Goal: Information Seeking & Learning: Learn about a topic

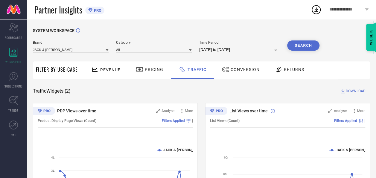
click at [260, 68] on div "Conversion" at bounding box center [240, 70] width 53 height 18
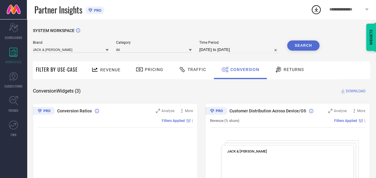
click at [198, 67] on span "Traffic" at bounding box center [197, 69] width 19 height 5
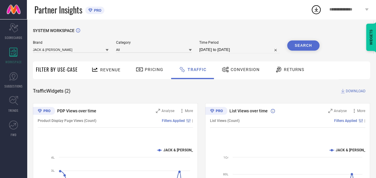
click at [249, 67] on span "Conversion" at bounding box center [245, 69] width 29 height 5
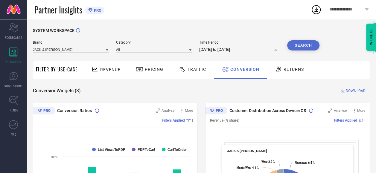
click at [221, 51] on input "13-08-2025 to 12-09-2025" at bounding box center [239, 49] width 81 height 7
select select "7"
select select "2025"
select select "8"
select select "2025"
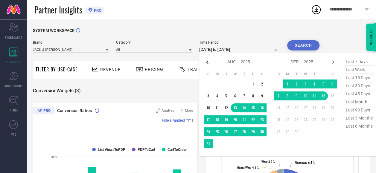
click at [210, 62] on icon at bounding box center [207, 62] width 7 height 7
select select "6"
select select "2025"
select select "7"
select select "2025"
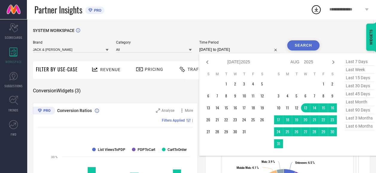
click at [210, 62] on icon at bounding box center [207, 62] width 7 height 7
select select "5"
select select "2025"
select select "6"
select select "2025"
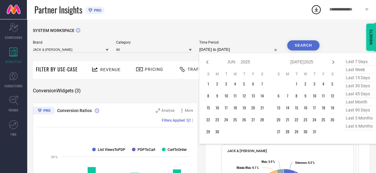
click at [210, 62] on icon at bounding box center [207, 62] width 7 height 7
select select "4"
select select "2025"
select select "5"
select select "2025"
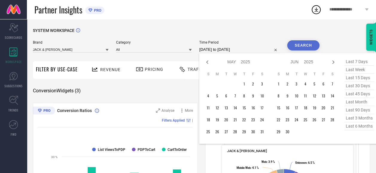
click at [210, 62] on icon at bounding box center [207, 62] width 7 height 7
select select "3"
select select "2025"
select select "4"
select select "2025"
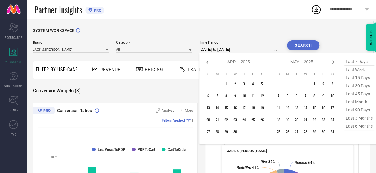
click at [210, 62] on icon at bounding box center [207, 62] width 7 height 7
select select "2"
select select "2025"
select select "3"
select select "2025"
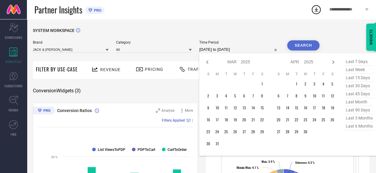
click at [210, 62] on icon at bounding box center [207, 62] width 7 height 7
select select "1"
select select "2025"
select select "2"
select select "2025"
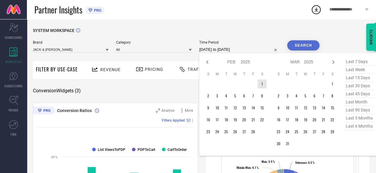
type input "After 01-02-2025"
click at [263, 83] on td "1" at bounding box center [262, 84] width 9 height 9
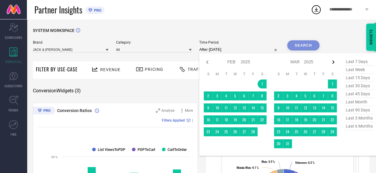
click at [332, 62] on icon at bounding box center [333, 62] width 7 height 7
select select "2"
select select "2025"
select select "3"
select select "2025"
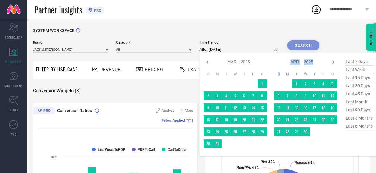
click at [332, 62] on icon at bounding box center [333, 62] width 7 height 7
select select "3"
select select "2025"
select select "4"
select select "2025"
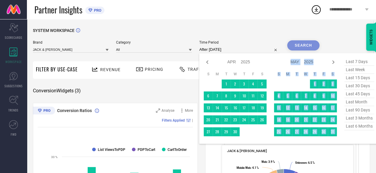
click at [332, 62] on icon at bounding box center [333, 62] width 7 height 7
select select "4"
select select "2025"
select select "5"
select select "2025"
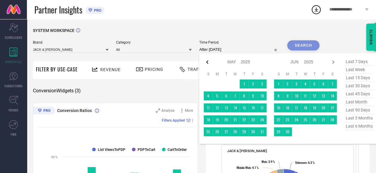
click at [210, 63] on icon at bounding box center [207, 62] width 7 height 7
select select "3"
select select "2025"
select select "4"
select select "2025"
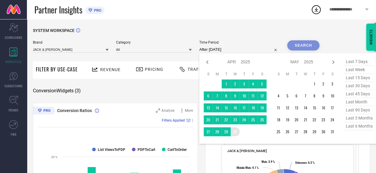
type input "01-02-2025 to 30-04-2025"
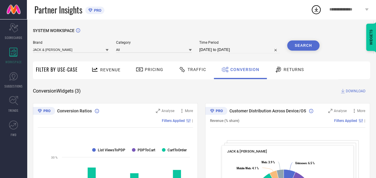
click at [302, 46] on button "Search" at bounding box center [303, 45] width 32 height 10
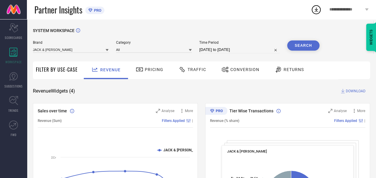
click at [229, 48] on input "13-08-2025 to 12-09-2025" at bounding box center [239, 49] width 81 height 7
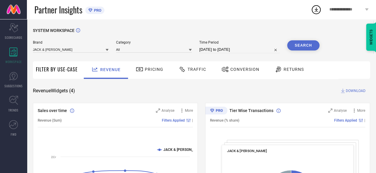
select select "7"
select select "2025"
select select "8"
select select "2025"
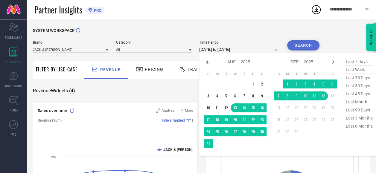
click at [210, 63] on icon at bounding box center [207, 62] width 7 height 7
select select "6"
select select "2025"
select select "7"
select select "2025"
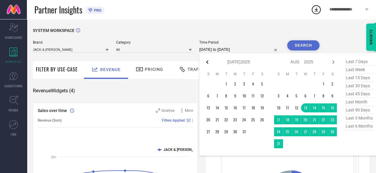
click at [210, 63] on icon at bounding box center [207, 62] width 7 height 7
select select "5"
select select "2025"
select select "6"
select select "2025"
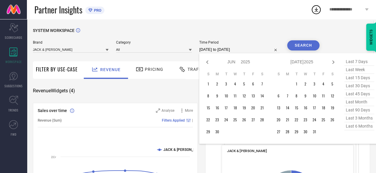
click at [210, 63] on icon at bounding box center [207, 62] width 7 height 7
select select "4"
select select "2025"
select select "5"
select select "2025"
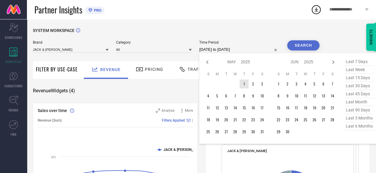
type input "After 01-05-2025"
click at [245, 84] on td "1" at bounding box center [244, 84] width 9 height 9
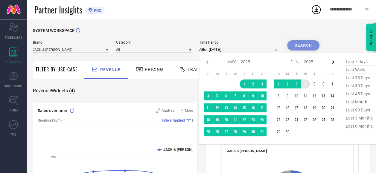
click at [333, 64] on icon at bounding box center [333, 62] width 7 height 7
select select "5"
select select "2025"
select select "6"
select select "2025"
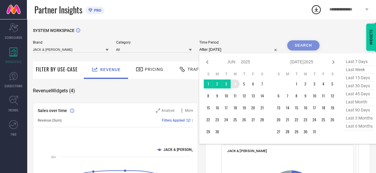
click at [333, 64] on icon at bounding box center [333, 62] width 7 height 7
select select "6"
select select "2025"
select select "7"
select select "2025"
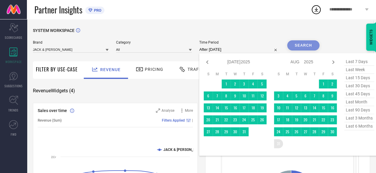
type input "[DATE] to [DATE]"
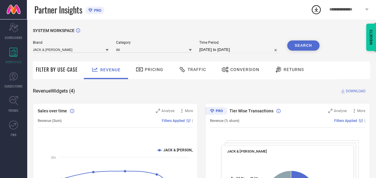
click at [302, 46] on button "Search" at bounding box center [303, 45] width 32 height 10
click at [237, 68] on span "Conversion" at bounding box center [245, 69] width 29 height 5
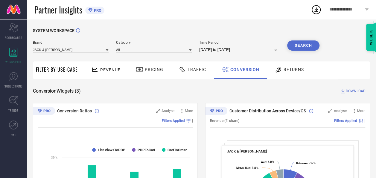
click at [102, 68] on span "Revenue" at bounding box center [110, 69] width 20 height 5
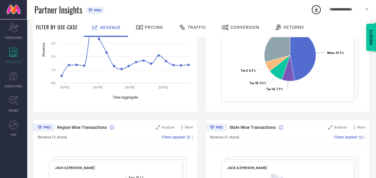
scroll to position [32, 0]
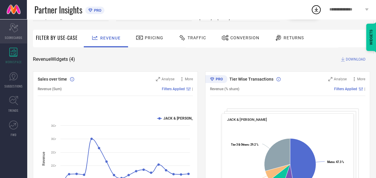
click at [19, 35] on span "SCORECARDS" at bounding box center [14, 37] width 18 height 4
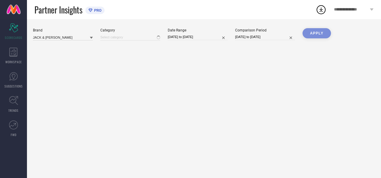
type input "All"
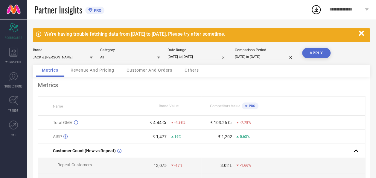
click at [102, 74] on div "Revenue And Pricing" at bounding box center [93, 71] width 56 height 12
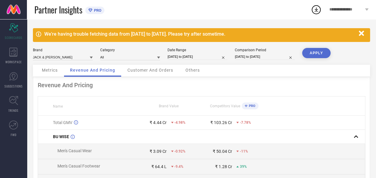
click at [149, 71] on span "Customer And Orders" at bounding box center [151, 70] width 46 height 5
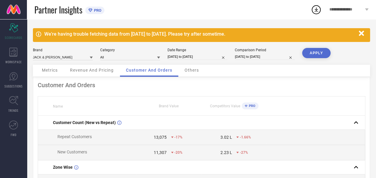
select select "7"
select select "2025"
select select "8"
select select "2025"
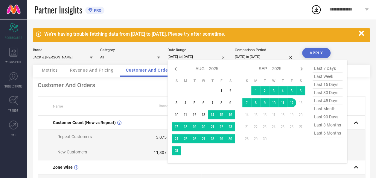
click at [202, 56] on input "13-08-2025 to 12-09-2025" at bounding box center [198, 57] width 60 height 6
click at [177, 68] on icon at bounding box center [175, 68] width 7 height 7
select select "6"
select select "2025"
select select "7"
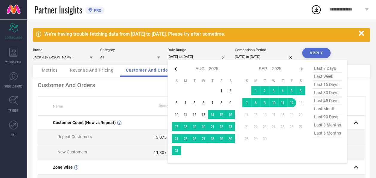
select select "2025"
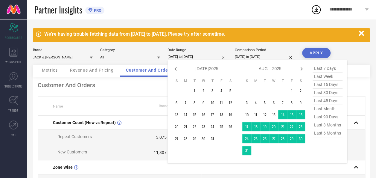
click at [177, 68] on icon at bounding box center [175, 68] width 7 height 7
select select "5"
select select "2025"
select select "6"
select select "2025"
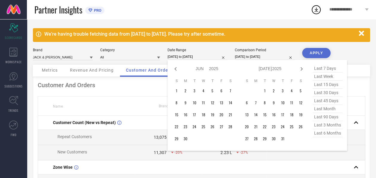
click at [177, 68] on icon at bounding box center [175, 68] width 7 height 7
select select "4"
select select "2025"
select select "5"
select select "2025"
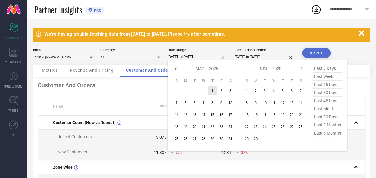
type input "After 01-05-2025"
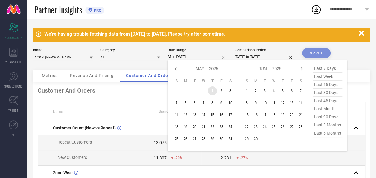
click at [213, 92] on td "1" at bounding box center [212, 90] width 9 height 9
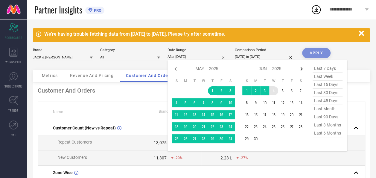
click at [302, 69] on icon at bounding box center [301, 68] width 7 height 7
select select "5"
select select "2025"
select select "6"
select select "2025"
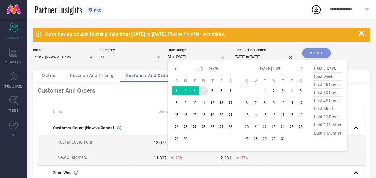
click at [302, 69] on icon at bounding box center [301, 68] width 7 height 7
select select "6"
select select "2025"
select select "7"
select select "2025"
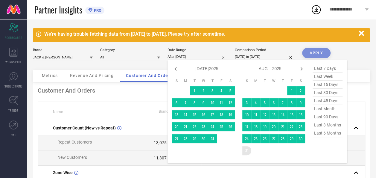
type input "[DATE] to [DATE]"
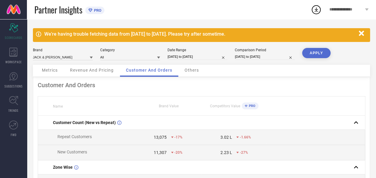
select select "7"
select select "2024"
select select "8"
select select "2024"
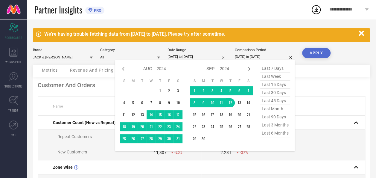
click at [254, 60] on input "13-08-2024 to 12-09-2024" at bounding box center [265, 57] width 60 height 6
click at [125, 69] on icon at bounding box center [123, 68] width 7 height 7
select select "5"
select select "2024"
select select "6"
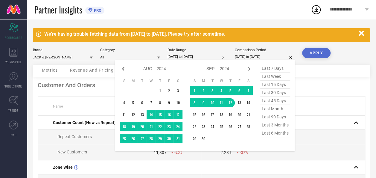
select select "2024"
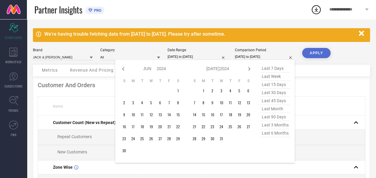
click at [125, 69] on icon at bounding box center [123, 68] width 7 height 7
select select "4"
select select "2024"
select select "5"
select select "2024"
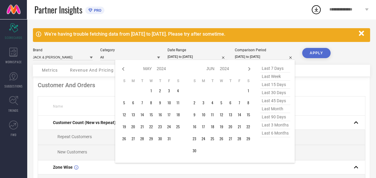
click at [125, 69] on icon at bounding box center [123, 68] width 7 height 7
select select "3"
select select "2024"
select select "4"
select select "2024"
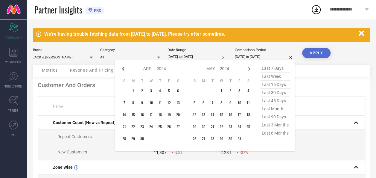
click at [123, 69] on icon at bounding box center [123, 69] width 2 height 4
select select "2"
select select "2024"
select select "3"
select select "2024"
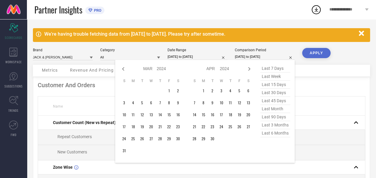
click at [123, 69] on icon at bounding box center [123, 69] width 2 height 4
select select "1"
select select "2024"
select select "2"
select select "2024"
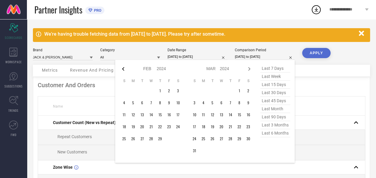
click at [123, 68] on icon at bounding box center [123, 69] width 2 height 4
select select "2024"
select select "1"
select select "2024"
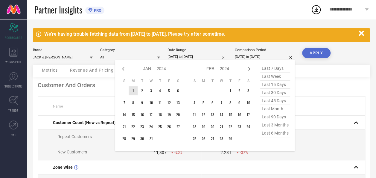
type input "After 01-01-2024"
click at [134, 90] on td "1" at bounding box center [133, 90] width 9 height 9
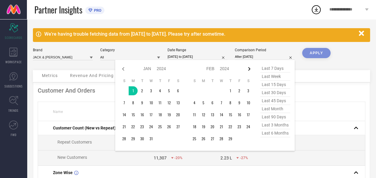
click at [250, 68] on icon at bounding box center [250, 69] width 2 height 4
select select "1"
select select "2024"
select select "2"
select select "2024"
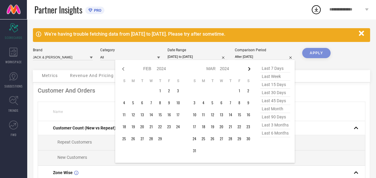
click at [250, 68] on icon at bounding box center [250, 69] width 2 height 4
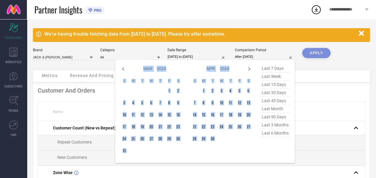
select select "4"
select select "2024"
select select "5"
select select "2024"
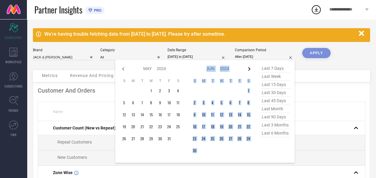
click at [250, 68] on icon at bounding box center [250, 69] width 2 height 4
select select "5"
select select "2024"
select select "6"
select select "2024"
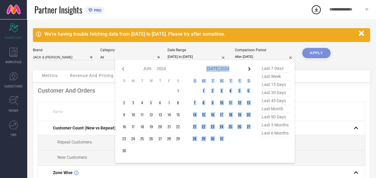
click at [250, 68] on icon at bounding box center [250, 69] width 2 height 4
select select "6"
select select "2024"
select select "7"
select select "2024"
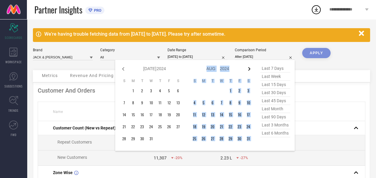
click at [250, 68] on icon at bounding box center [250, 69] width 2 height 4
select select "7"
select select "2024"
select select "8"
select select "2024"
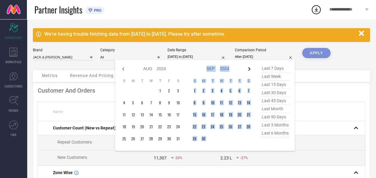
click at [250, 68] on icon at bounding box center [250, 69] width 2 height 4
select select "8"
select select "2024"
select select "9"
select select "2024"
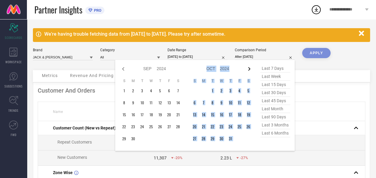
click at [250, 68] on icon at bounding box center [250, 69] width 2 height 4
select select "9"
select select "2024"
select select "10"
select select "2024"
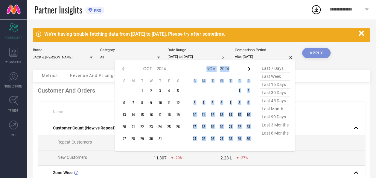
click at [250, 68] on icon at bounding box center [250, 69] width 2 height 4
select select "10"
select select "2024"
select select "11"
select select "2024"
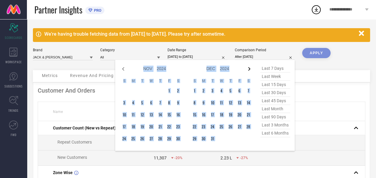
click at [250, 68] on icon at bounding box center [250, 69] width 2 height 4
select select "11"
select select "2024"
select select "2025"
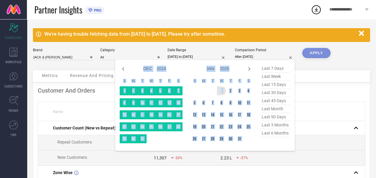
type input "01-01-2024 to 01-01-2025"
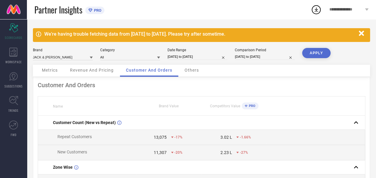
click at [265, 52] on div "Comparison Period" at bounding box center [265, 50] width 60 height 4
select select "2024"
select select "1"
select select "2024"
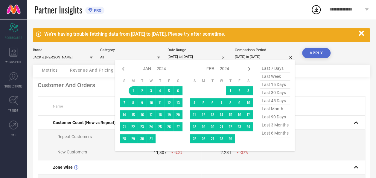
click at [263, 56] on input "01-01-2024 to 01-01-2025" at bounding box center [265, 57] width 60 height 6
click at [253, 67] on div "Jan Feb Mar Apr May Jun Jul Aug Sep Oct Nov Dec 2014 2015 2016 2017 2018 2019 2…" at bounding box center [205, 105] width 171 height 82
click at [251, 68] on icon at bounding box center [249, 68] width 7 height 7
select select "1"
select select "2024"
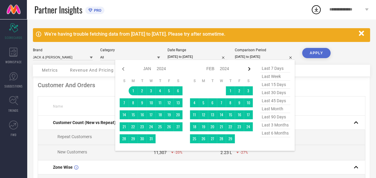
select select "2"
select select "2024"
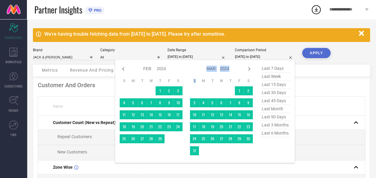
click at [251, 68] on icon at bounding box center [249, 68] width 7 height 7
select select "2"
select select "2024"
select select "3"
select select "2024"
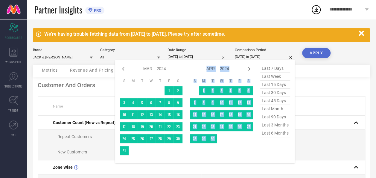
click at [251, 68] on icon at bounding box center [249, 68] width 7 height 7
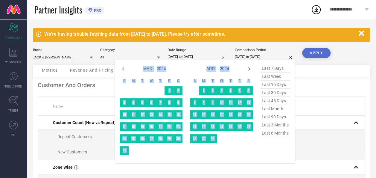
select select "3"
select select "2024"
select select "4"
select select "2024"
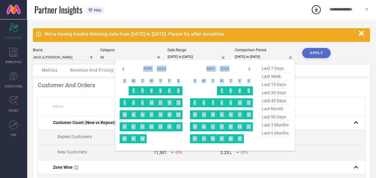
click at [251, 68] on icon at bounding box center [249, 68] width 7 height 7
select select "5"
select select "2024"
select select "6"
select select "2024"
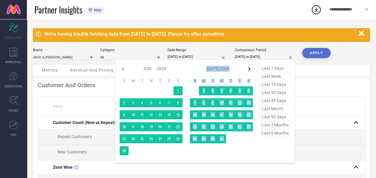
click at [251, 68] on icon at bounding box center [249, 68] width 7 height 7
select select "6"
select select "2024"
select select "7"
select select "2024"
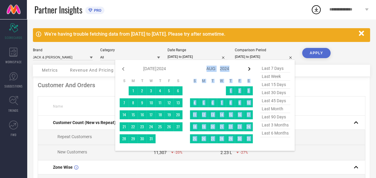
click at [251, 68] on icon at bounding box center [249, 68] width 7 height 7
select select "7"
select select "2024"
select select "8"
select select "2024"
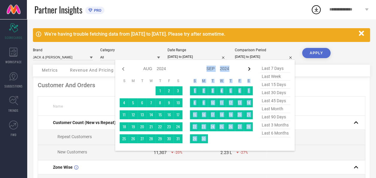
click at [251, 68] on icon at bounding box center [249, 68] width 7 height 7
select select "8"
select select "2024"
select select "9"
select select "2024"
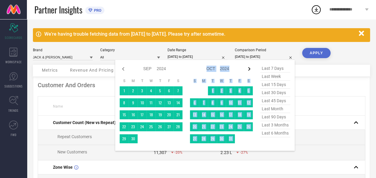
click at [251, 68] on icon at bounding box center [249, 68] width 7 height 7
select select "9"
select select "2024"
select select "10"
select select "2024"
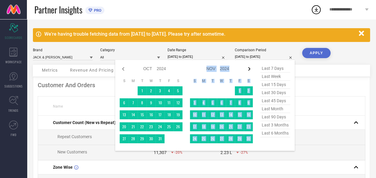
click at [251, 68] on icon at bounding box center [249, 68] width 7 height 7
select select "10"
select select "2024"
select select "11"
select select "2024"
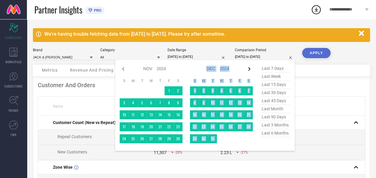
click at [251, 68] on icon at bounding box center [249, 68] width 7 height 7
select select "11"
select select "2024"
select select "2025"
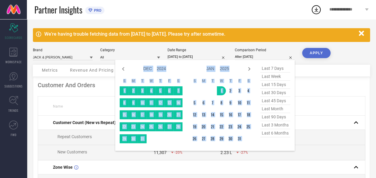
drag, startPoint x: 251, startPoint y: 68, endPoint x: 218, endPoint y: 90, distance: 39.5
click at [218, 90] on td "1" at bounding box center [221, 90] width 9 height 9
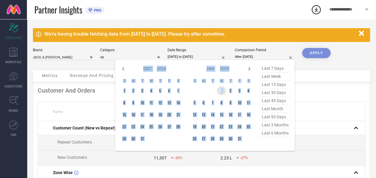
type input "01-01-2025 to 01-01-2025"
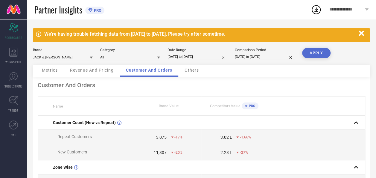
drag, startPoint x: 222, startPoint y: 91, endPoint x: 234, endPoint y: 76, distance: 18.8
select select "2025"
select select "1"
select select "2025"
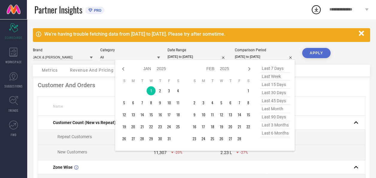
click at [252, 56] on input "01-01-2025 to 01-01-2025" at bounding box center [265, 57] width 60 height 6
click at [246, 69] on div "Jan Feb Mar Apr May Jun Jul Aug Sep Oct Nov Dec 2015 2016 2017 2018 2019 2020 2…" at bounding box center [218, 68] width 56 height 9
click at [247, 68] on icon at bounding box center [249, 68] width 7 height 7
select select "1"
select select "2025"
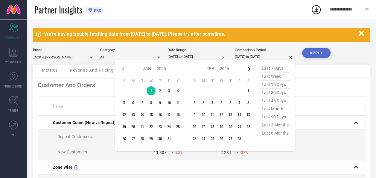
select select "2"
select select "2025"
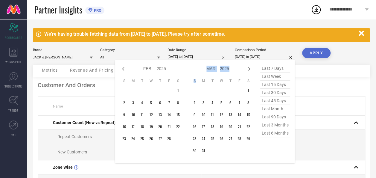
click at [247, 68] on icon at bounding box center [249, 68] width 7 height 7
select select "2"
select select "2025"
select select "3"
select select "2025"
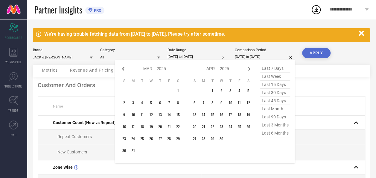
click at [125, 69] on icon at bounding box center [123, 68] width 7 height 7
select select "1"
select select "2025"
select select "2"
select select "2025"
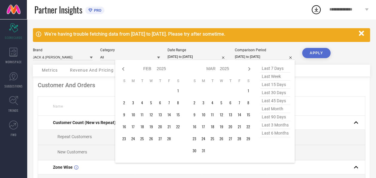
click at [125, 69] on icon at bounding box center [123, 68] width 7 height 7
select select "2025"
select select "1"
select select "2025"
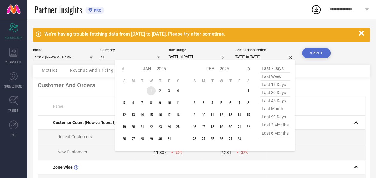
type input "After 01-01-2025"
click at [152, 90] on td "1" at bounding box center [151, 90] width 9 height 9
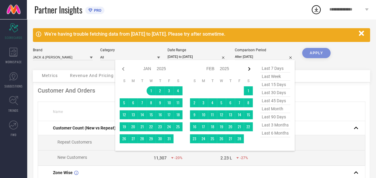
click at [249, 68] on icon at bounding box center [250, 69] width 2 height 4
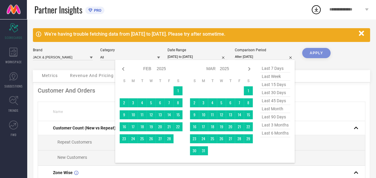
click at [249, 68] on icon at bounding box center [250, 69] width 2 height 4
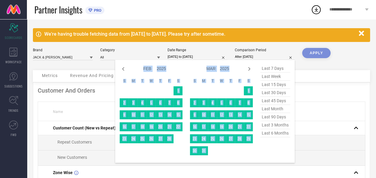
select select "3"
select select "2025"
select select "4"
select select "2025"
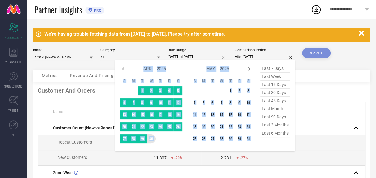
type input "[DATE] to [DATE]"
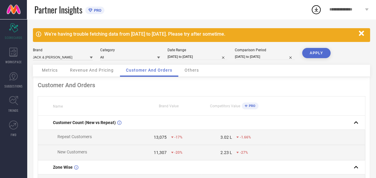
click at [310, 54] on button "APPLY" at bounding box center [316, 53] width 28 height 10
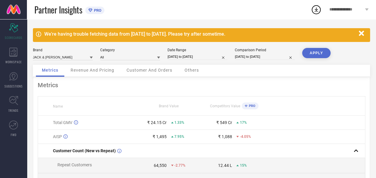
click at [83, 69] on span "Revenue And Pricing" at bounding box center [93, 70] width 44 height 5
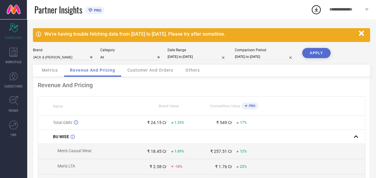
click at [158, 72] on span "Customer And Orders" at bounding box center [151, 70] width 46 height 5
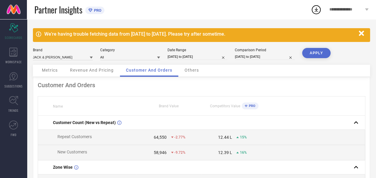
click at [198, 75] on div "Others" at bounding box center [192, 71] width 26 height 12
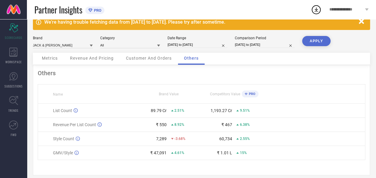
scroll to position [19, 0]
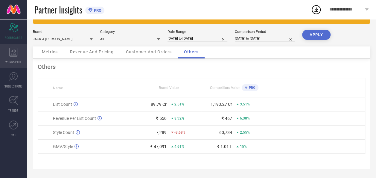
click at [12, 51] on icon at bounding box center [13, 52] width 8 height 9
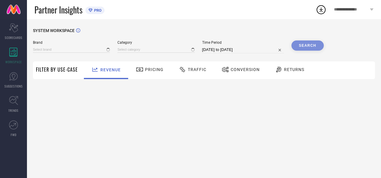
type input "JACK & [PERSON_NAME]"
type input "All"
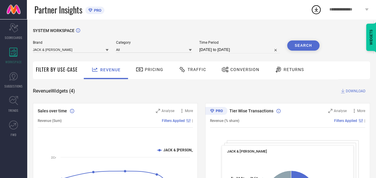
click at [152, 72] on div "Pricing" at bounding box center [149, 69] width 31 height 10
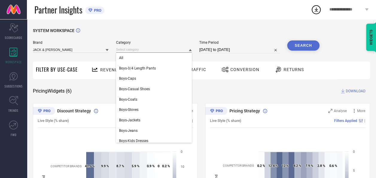
click at [137, 50] on input at bounding box center [154, 49] width 76 height 6
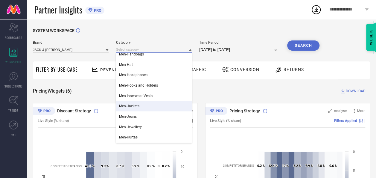
scroll to position [479, 0]
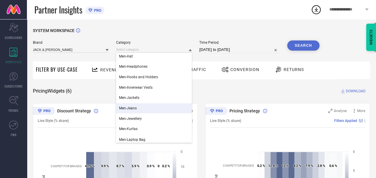
click at [146, 107] on div "Men-Jeans" at bounding box center [154, 108] width 76 height 10
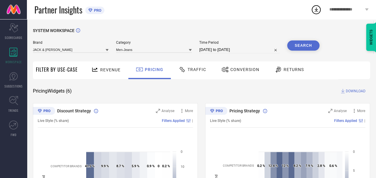
click at [313, 41] on button "Search" at bounding box center [303, 45] width 32 height 10
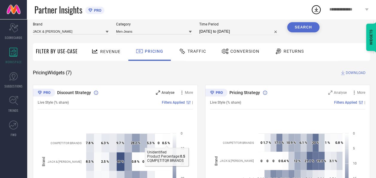
scroll to position [0, 0]
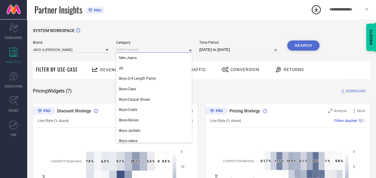
click at [155, 51] on input at bounding box center [154, 49] width 76 height 6
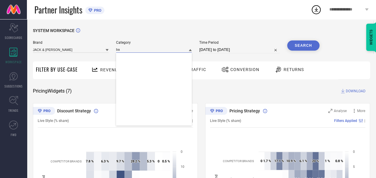
type input "b"
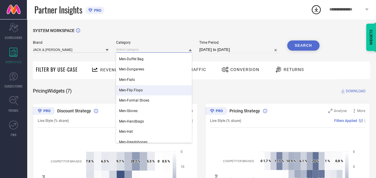
scroll to position [419, 0]
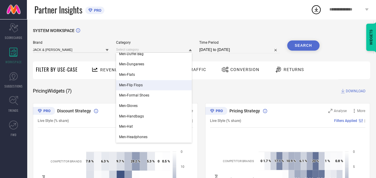
click at [152, 86] on div "Men-Flip Flops" at bounding box center [154, 85] width 76 height 10
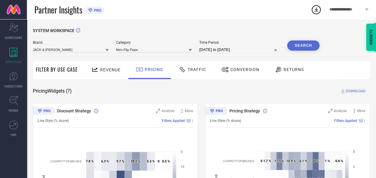
drag, startPoint x: 311, startPoint y: 47, endPoint x: 307, endPoint y: 50, distance: 5.0
click at [311, 47] on button "Search" at bounding box center [303, 45] width 32 height 10
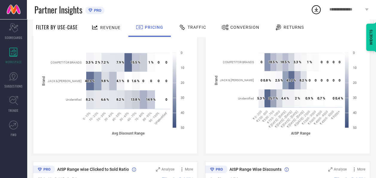
scroll to position [0, 0]
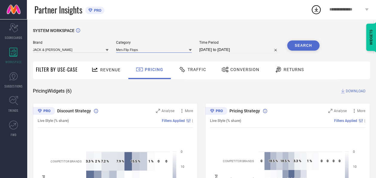
click at [178, 47] on input at bounding box center [154, 49] width 76 height 6
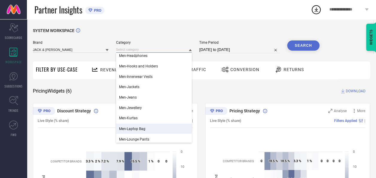
scroll to position [509, 0]
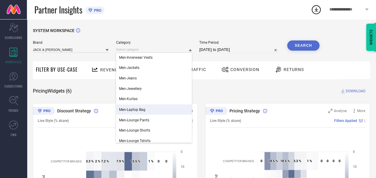
click at [169, 109] on div "Men-Laptop Bag" at bounding box center [154, 109] width 76 height 10
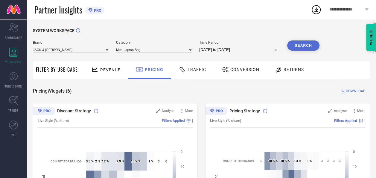
click at [301, 46] on button "Search" at bounding box center [303, 45] width 32 height 10
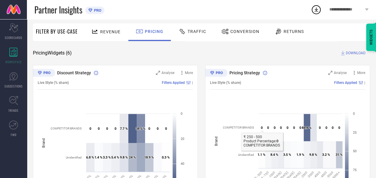
scroll to position [0, 0]
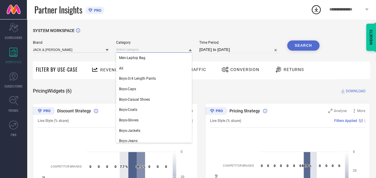
click at [163, 47] on input at bounding box center [154, 49] width 76 height 6
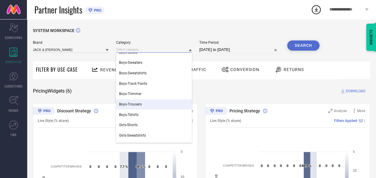
scroll to position [180, 0]
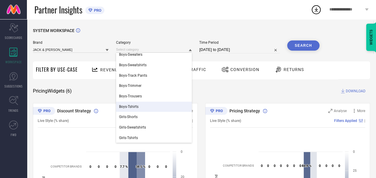
click at [256, 134] on div "Pricing Strategy Analyse More Live Style (% share) Filters Applied | Created wi…" at bounding box center [287, 178] width 165 height 150
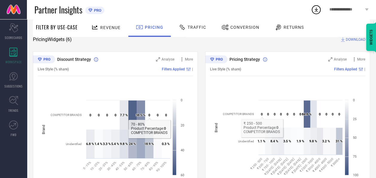
scroll to position [0, 0]
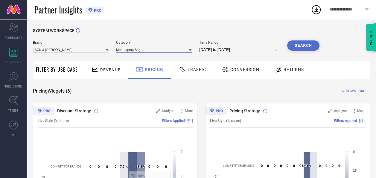
click at [149, 51] on input at bounding box center [154, 49] width 76 height 6
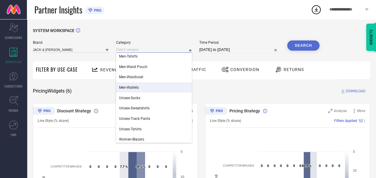
scroll to position [906, 0]
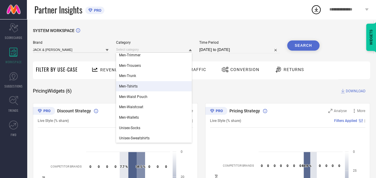
click at [155, 88] on div "Men-Tshirts" at bounding box center [154, 86] width 76 height 10
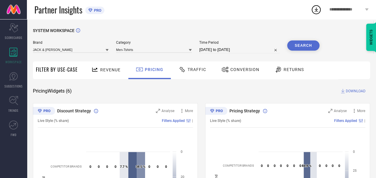
click at [308, 46] on button "Search" at bounding box center [303, 45] width 32 height 10
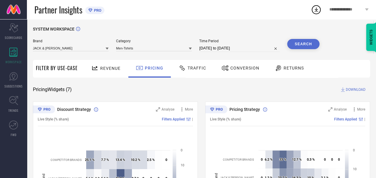
scroll to position [0, 0]
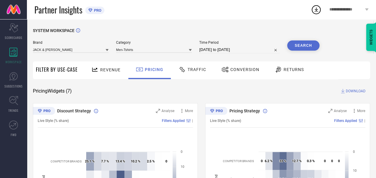
click at [361, 11] on span "**********" at bounding box center [346, 9] width 34 height 5
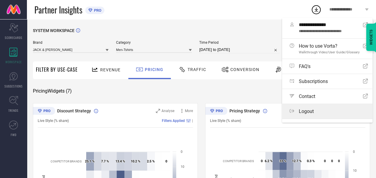
click at [311, 110] on span "Logout" at bounding box center [306, 111] width 15 height 6
click at [0, 0] on button "Logout" at bounding box center [0, 0] width 0 height 0
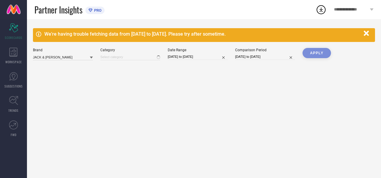
type input "All"
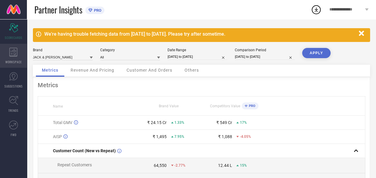
click at [25, 57] on div "WORKSPACE" at bounding box center [13, 56] width 27 height 24
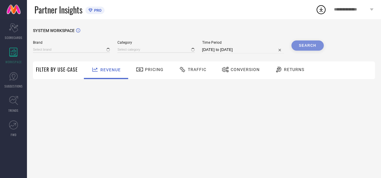
type input "JACK & [PERSON_NAME]"
type input "All"
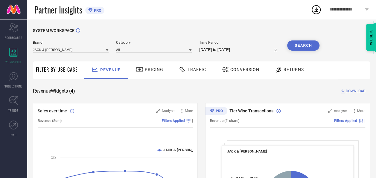
click at [149, 67] on div "Pricing" at bounding box center [149, 69] width 31 height 10
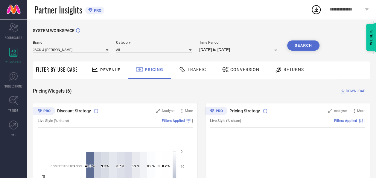
click at [185, 66] on div at bounding box center [183, 69] width 9 height 7
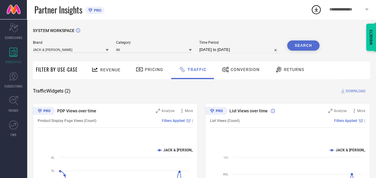
select select "7"
select select "2025"
select select "8"
select select "2025"
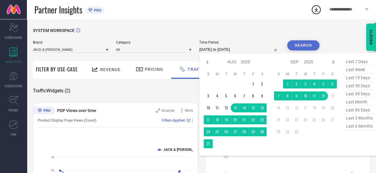
click at [209, 51] on input "13-08-2025 to 12-09-2025" at bounding box center [239, 49] width 81 height 7
click at [210, 63] on icon at bounding box center [207, 62] width 7 height 7
select select "6"
select select "2025"
select select "7"
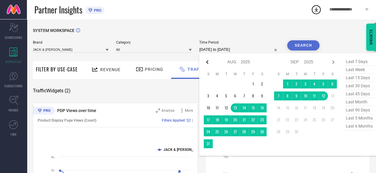
select select "2025"
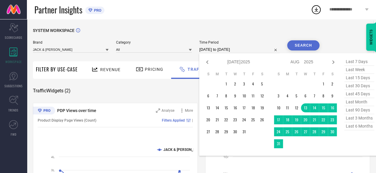
click at [210, 63] on icon at bounding box center [207, 62] width 7 height 7
select select "5"
select select "2025"
select select "6"
select select "2025"
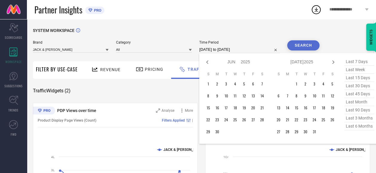
click at [210, 63] on icon at bounding box center [207, 62] width 7 height 7
select select "4"
select select "2025"
select select "5"
select select "2025"
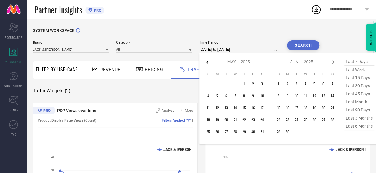
click at [210, 63] on icon at bounding box center [207, 62] width 7 height 7
select select "3"
select select "2025"
select select "4"
select select "2025"
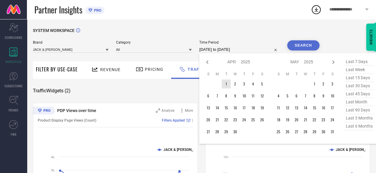
type input "After 01-04-2025"
drag, startPoint x: 228, startPoint y: 84, endPoint x: 227, endPoint y: 87, distance: 3.5
click at [228, 84] on td "1" at bounding box center [226, 84] width 9 height 9
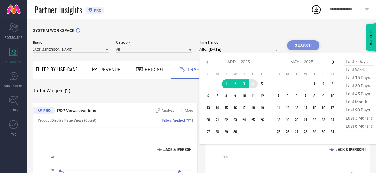
click at [333, 62] on icon at bounding box center [333, 62] width 7 height 7
select select "4"
select select "2025"
select select "5"
select select "2025"
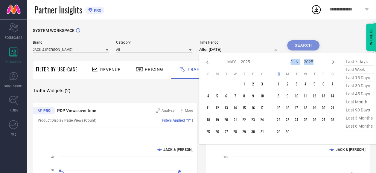
click at [333, 62] on icon at bounding box center [333, 62] width 7 height 7
select select "5"
select select "2025"
select select "6"
select select "2025"
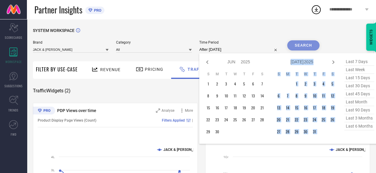
click at [333, 61] on icon at bounding box center [333, 62] width 7 height 7
select select "6"
select select "2025"
select select "7"
select select "2025"
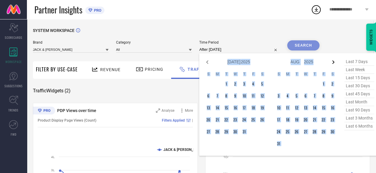
click at [334, 61] on icon at bounding box center [333, 62] width 7 height 7
select select "7"
select select "2025"
select select "8"
select select "2025"
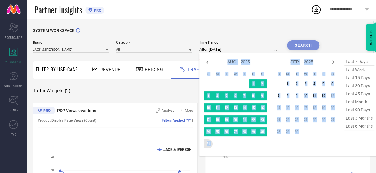
type input "01-04-2025 to 31-08-2025"
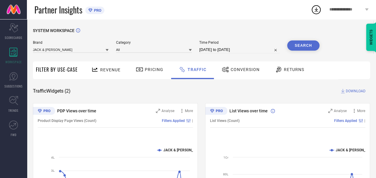
click at [308, 49] on button "Search" at bounding box center [303, 45] width 32 height 10
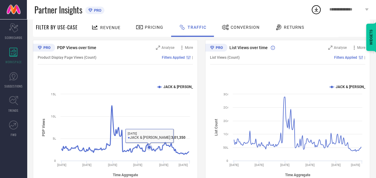
scroll to position [54, 0]
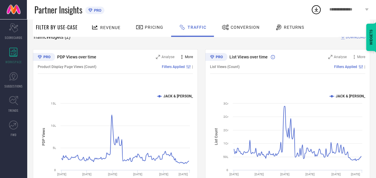
click at [186, 56] on span "More" at bounding box center [189, 57] width 8 height 4
click at [179, 56] on icon at bounding box center [182, 57] width 6 height 6
click at [181, 56] on icon at bounding box center [182, 57] width 6 height 6
click at [146, 66] on div "Filters Applied |" at bounding box center [144, 67] width 97 height 4
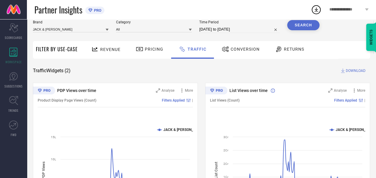
scroll to position [0, 0]
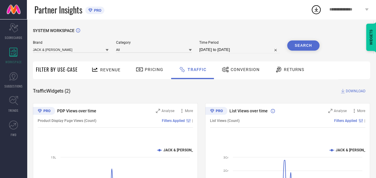
click at [251, 68] on span "Conversion" at bounding box center [245, 69] width 29 height 5
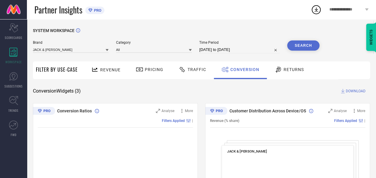
click at [195, 74] on div "Traffic" at bounding box center [192, 69] width 31 height 10
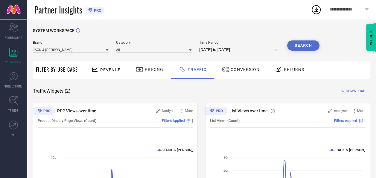
click at [223, 74] on div "Conversion" at bounding box center [240, 69] width 41 height 10
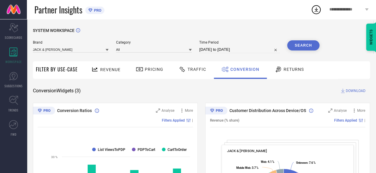
click at [220, 49] on input "01-04-2025 to 31-08-2025" at bounding box center [239, 49] width 81 height 7
select select "3"
select select "2025"
select select "4"
select select "2025"
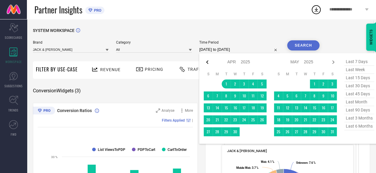
click at [208, 63] on icon at bounding box center [207, 62] width 2 height 4
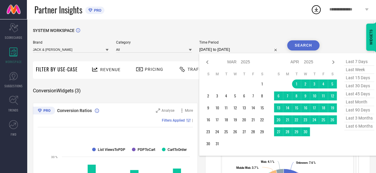
click at [208, 63] on icon at bounding box center [207, 62] width 2 height 4
select select "2025"
select select "1"
select select "2025"
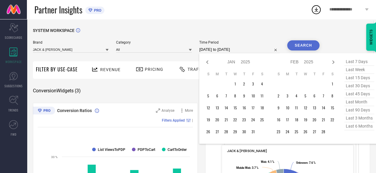
click at [208, 63] on icon at bounding box center [207, 62] width 2 height 4
select select "11"
select select "2024"
select select "2025"
click at [208, 63] on icon at bounding box center [207, 62] width 2 height 4
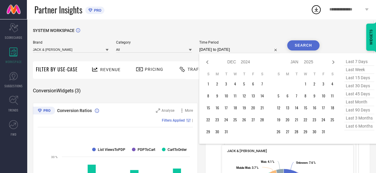
select select "9"
select select "2024"
select select "10"
select select "2024"
click at [208, 63] on icon at bounding box center [207, 62] width 2 height 4
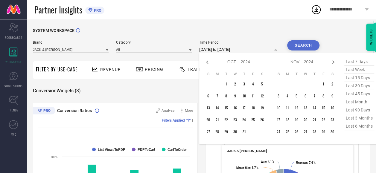
select select "8"
select select "2024"
select select "9"
select select "2024"
click at [208, 63] on icon at bounding box center [207, 62] width 2 height 4
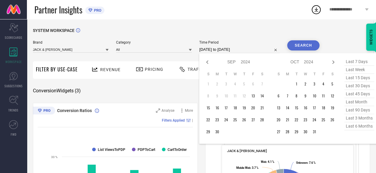
select select "7"
select select "2024"
select select "8"
select select "2024"
click at [336, 60] on icon at bounding box center [333, 62] width 7 height 7
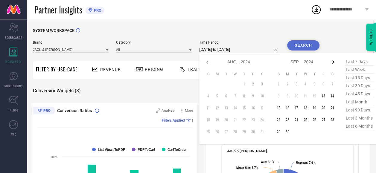
select select "8"
select select "2024"
select select "9"
select select "2024"
type input "After 01-10-2024"
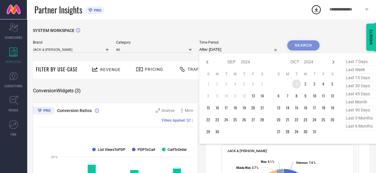
click at [298, 84] on td "1" at bounding box center [296, 84] width 9 height 9
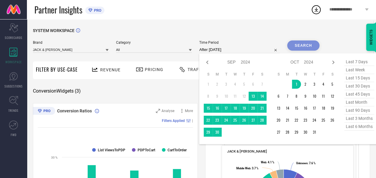
click at [305, 46] on div "Search" at bounding box center [303, 45] width 32 height 10
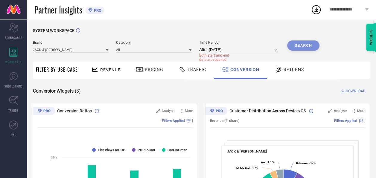
click at [259, 51] on input "After 01-10-2024" at bounding box center [239, 49] width 81 height 7
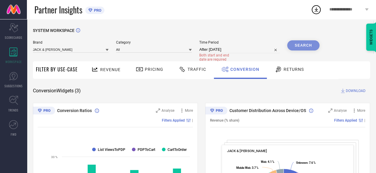
select select "9"
select select "2024"
select select "10"
select select "2024"
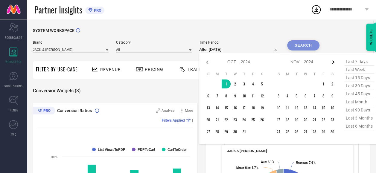
click at [333, 63] on icon at bounding box center [333, 62] width 7 height 7
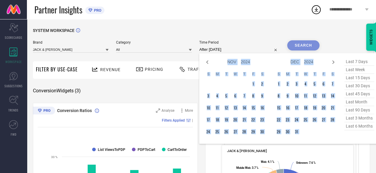
select select "2025"
select select "1"
select select "2025"
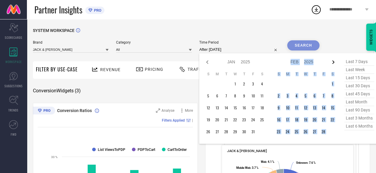
click at [333, 63] on icon at bounding box center [333, 62] width 7 height 7
select select "1"
select select "2025"
select select "2"
select select "2025"
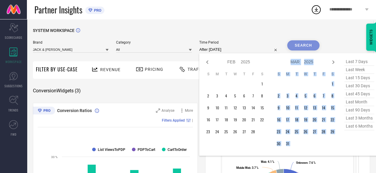
click at [333, 63] on icon at bounding box center [333, 62] width 7 height 7
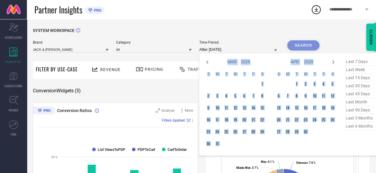
click at [333, 63] on icon at bounding box center [333, 62] width 7 height 7
select select "3"
select select "2025"
select select "4"
select select "2025"
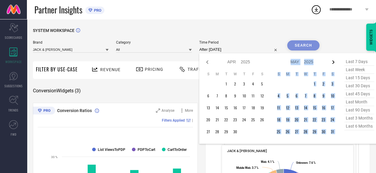
click at [333, 63] on icon at bounding box center [333, 62] width 7 height 7
select select "4"
select select "2025"
select select "5"
select select "2025"
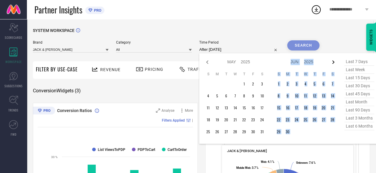
click at [333, 63] on icon at bounding box center [333, 62] width 7 height 7
select select "5"
select select "2025"
select select "6"
select select "2025"
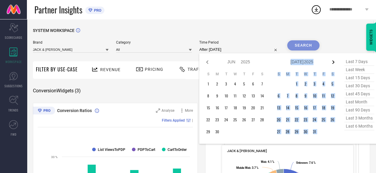
click at [333, 63] on icon at bounding box center [333, 62] width 7 height 7
select select "6"
select select "2025"
select select "7"
select select "2025"
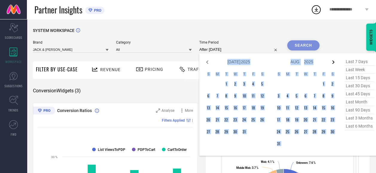
click at [333, 63] on icon at bounding box center [333, 62] width 7 height 7
select select "7"
select select "2025"
select select "8"
select select "2025"
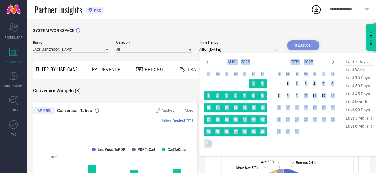
type input "01-10-2024 to 31-08-2025"
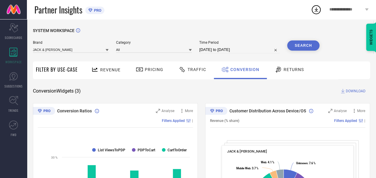
click at [305, 47] on button "Search" at bounding box center [303, 45] width 32 height 10
click at [189, 72] on div "Traffic" at bounding box center [192, 69] width 31 height 10
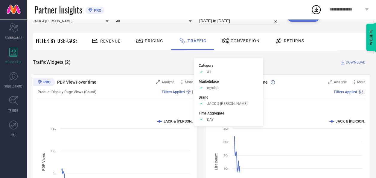
scroll to position [60, 0]
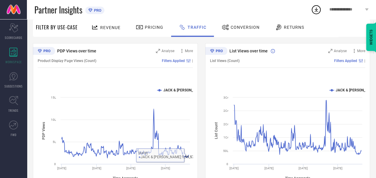
click at [201, 152] on div "PDP Views over time Analyse More Product Display Page Views (Count) Filters App…" at bounding box center [201, 118] width 337 height 150
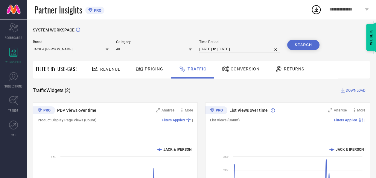
scroll to position [0, 0]
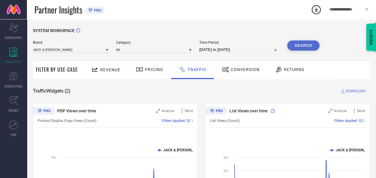
click at [258, 52] on input "01-10-2024 to 31-08-2025" at bounding box center [239, 49] width 81 height 7
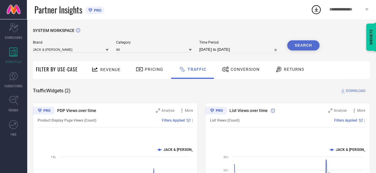
select select "9"
select select "2024"
select select "10"
select select "2024"
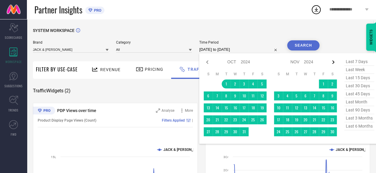
click at [336, 65] on icon at bounding box center [333, 62] width 7 height 7
select select "10"
select select "2024"
select select "11"
select select "2024"
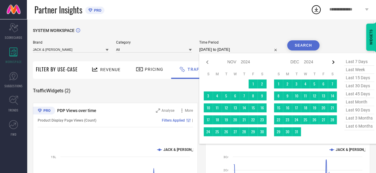
click at [335, 64] on icon at bounding box center [333, 62] width 7 height 7
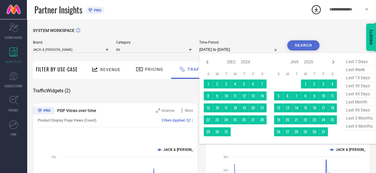
click at [335, 64] on icon at bounding box center [333, 62] width 7 height 7
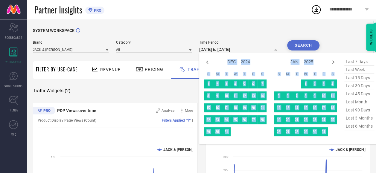
select select "1"
select select "2025"
select select "2"
select select "2025"
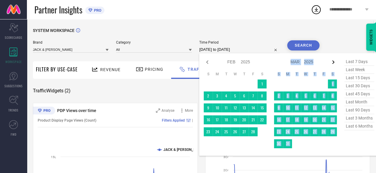
click at [335, 64] on icon at bounding box center [333, 62] width 7 height 7
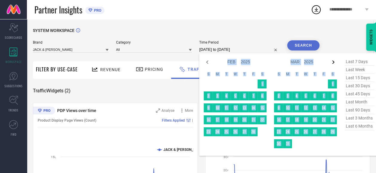
select select "2"
select select "2025"
select select "3"
select select "2025"
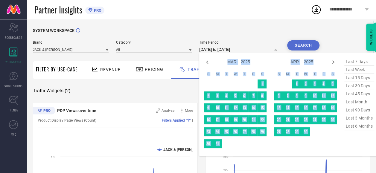
click at [335, 64] on icon at bounding box center [333, 62] width 7 height 7
select select "3"
select select "2025"
select select "4"
select select "2025"
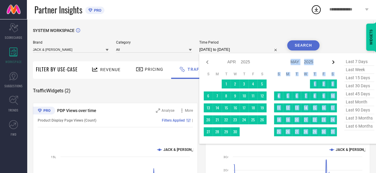
click at [335, 64] on icon at bounding box center [333, 62] width 7 height 7
select select "4"
select select "2025"
select select "5"
select select "2025"
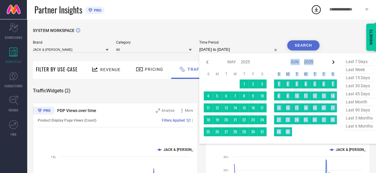
click at [335, 64] on icon at bounding box center [333, 62] width 7 height 7
select select "5"
select select "2025"
select select "6"
select select "2025"
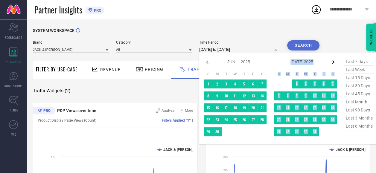
click at [335, 64] on icon at bounding box center [333, 62] width 7 height 7
select select "6"
select select "2025"
select select "7"
select select "2025"
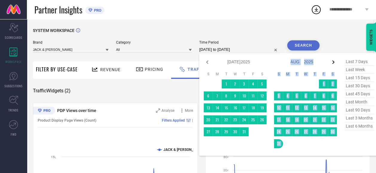
click at [335, 64] on icon at bounding box center [333, 62] width 7 height 7
select select "7"
select select "2025"
select select "8"
select select "2025"
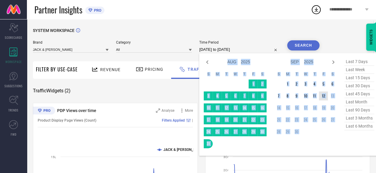
type input "After 12-09-2025"
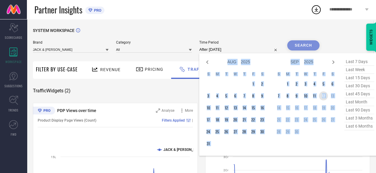
click at [325, 95] on td "12" at bounding box center [323, 96] width 9 height 9
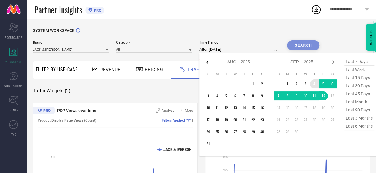
click at [208, 61] on icon at bounding box center [207, 62] width 7 height 7
select select "5"
select select "2025"
select select "6"
select select "2025"
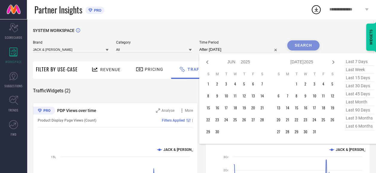
click at [208, 61] on icon at bounding box center [207, 62] width 7 height 7
select select "4"
select select "2025"
select select "5"
select select "2025"
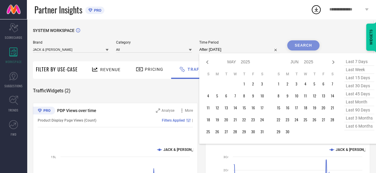
click at [208, 61] on icon at bounding box center [207, 62] width 7 height 7
select select "2"
select select "2025"
select select "3"
select select "2025"
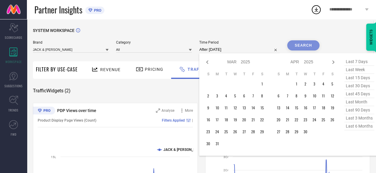
click at [208, 61] on icon at bounding box center [207, 62] width 7 height 7
select select "1"
select select "2025"
select select "2"
select select "2025"
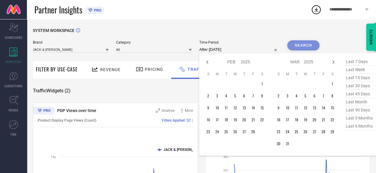
click at [208, 61] on icon at bounding box center [207, 62] width 7 height 7
select select "11"
select select "2024"
select select "2025"
click at [208, 61] on icon at bounding box center [207, 62] width 7 height 7
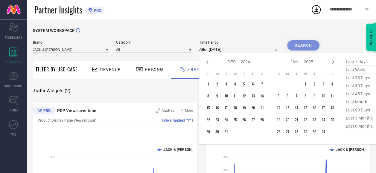
select select "10"
select select "2024"
select select "11"
select select "2024"
click at [208, 61] on icon at bounding box center [207, 62] width 7 height 7
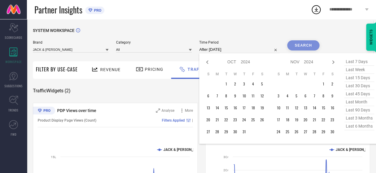
click at [208, 61] on icon at bounding box center [207, 62] width 7 height 7
select select "7"
select select "2024"
select select "8"
select select "2024"
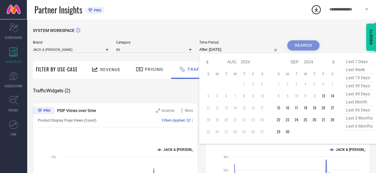
click at [208, 61] on icon at bounding box center [207, 62] width 7 height 7
select select "6"
select select "2024"
select select "7"
select select "2024"
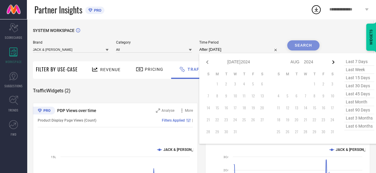
click at [332, 62] on icon at bounding box center [333, 62] width 7 height 7
select select "7"
select select "2024"
select select "8"
select select "2024"
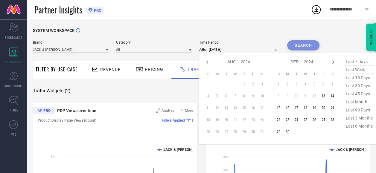
click at [332, 62] on icon at bounding box center [333, 62] width 7 height 7
select select "8"
select select "2024"
select select "9"
select select "2024"
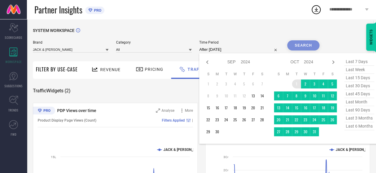
type input "01-10-2024 to 12-09-2025"
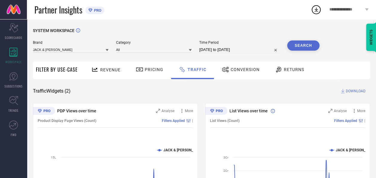
click at [302, 48] on button "Search" at bounding box center [303, 45] width 32 height 10
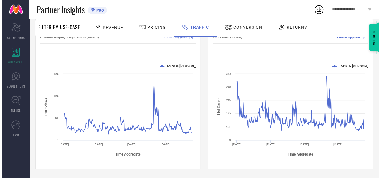
scroll to position [24, 0]
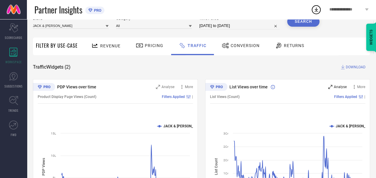
click at [333, 86] on div "Analyse" at bounding box center [338, 87] width 19 height 6
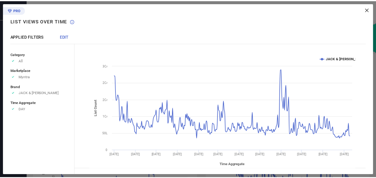
scroll to position [0, 0]
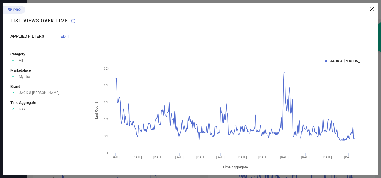
click at [68, 34] on span "EDIT" at bounding box center [64, 36] width 9 height 5
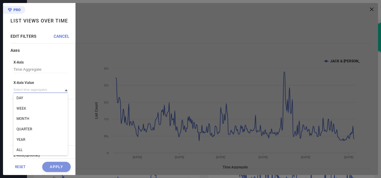
click at [57, 89] on input at bounding box center [40, 90] width 54 height 6
click at [40, 118] on div "MONTH" at bounding box center [40, 118] width 54 height 10
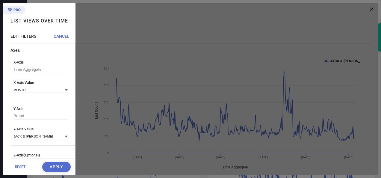
click at [52, 166] on button "Apply" at bounding box center [56, 167] width 28 height 10
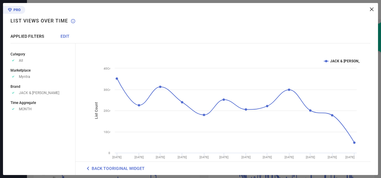
click at [371, 8] on icon at bounding box center [372, 9] width 4 height 4
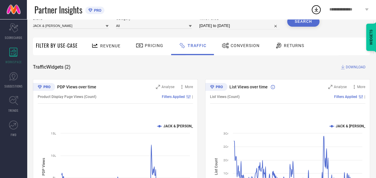
click at [116, 48] on span "Revenue" at bounding box center [110, 45] width 20 height 5
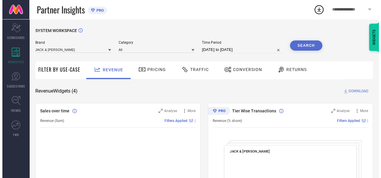
scroll to position [30, 0]
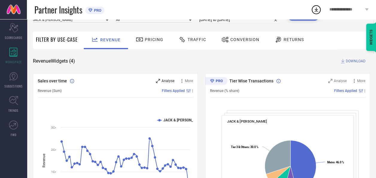
click at [172, 81] on span "Analyse" at bounding box center [168, 81] width 13 height 4
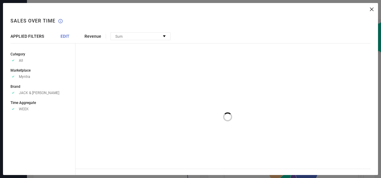
click at [96, 35] on span "Revenue" at bounding box center [92, 36] width 17 height 5
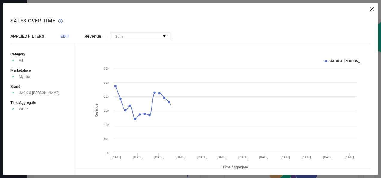
click at [65, 35] on span "EDIT" at bounding box center [64, 36] width 9 height 5
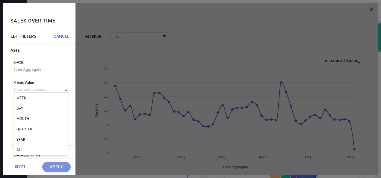
click at [50, 89] on input at bounding box center [40, 90] width 54 height 6
click at [45, 120] on div "MONTH" at bounding box center [40, 118] width 54 height 10
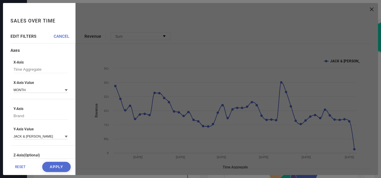
click at [53, 163] on button "Apply" at bounding box center [56, 167] width 28 height 10
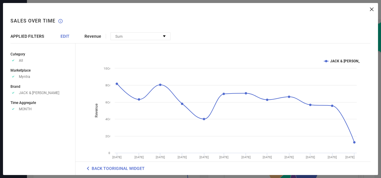
click at [373, 13] on div "Revenue Sum No options available Created with Highcharts 9.3.3 Time Aggregate R…" at bounding box center [226, 89] width 302 height 172
click at [372, 10] on icon at bounding box center [372, 9] width 4 height 4
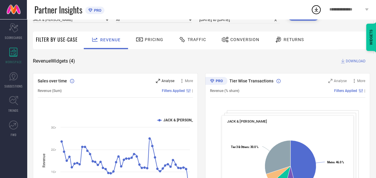
click at [171, 79] on span "Analyse" at bounding box center [168, 81] width 13 height 4
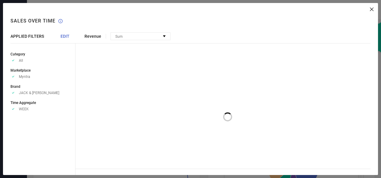
click at [65, 38] on span "EDIT" at bounding box center [64, 36] width 9 height 5
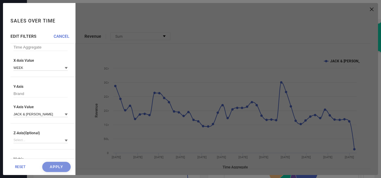
scroll to position [22, 0]
click at [39, 69] on input at bounding box center [40, 68] width 54 height 6
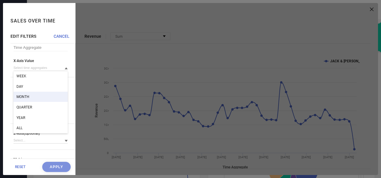
click at [28, 96] on span "MONTH" at bounding box center [22, 97] width 13 height 4
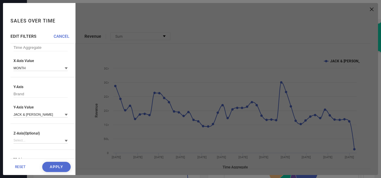
click at [47, 165] on button "Apply" at bounding box center [56, 167] width 28 height 10
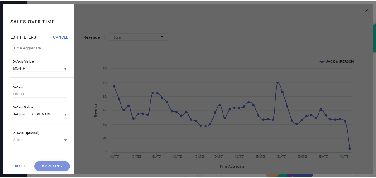
scroll to position [0, 0]
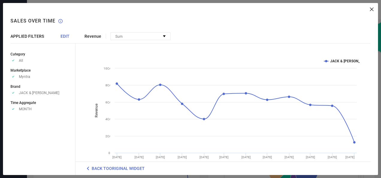
click at [371, 11] on icon at bounding box center [372, 9] width 4 height 4
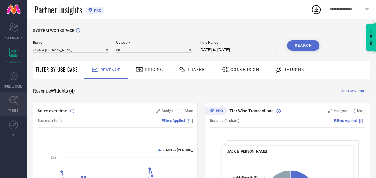
click at [18, 107] on link "TRENDS" at bounding box center [13, 104] width 27 height 24
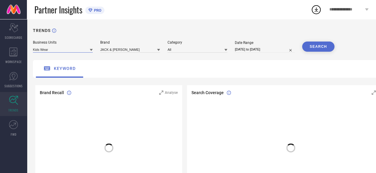
click at [78, 48] on input at bounding box center [63, 49] width 60 height 6
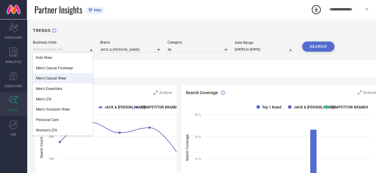
click at [73, 78] on div "Men's Casual Wear" at bounding box center [63, 78] width 60 height 10
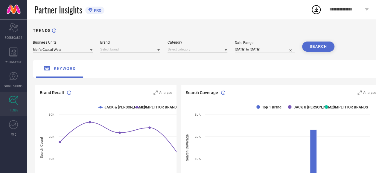
select select "7"
select select "2025"
select select "8"
select select "2025"
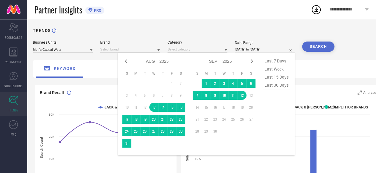
click at [261, 49] on input "13-08-2025 to 12-09-2025" at bounding box center [265, 49] width 60 height 6
click at [127, 63] on icon at bounding box center [125, 61] width 7 height 7
select select "6"
select select "2025"
select select "7"
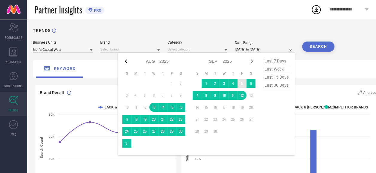
select select "2025"
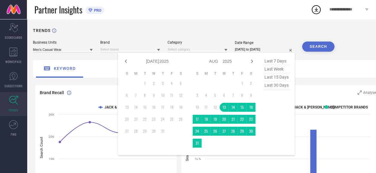
click at [127, 63] on icon at bounding box center [125, 61] width 7 height 7
select select "5"
select select "2025"
select select "6"
select select "2025"
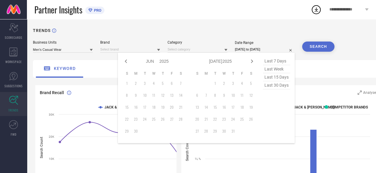
click at [127, 63] on icon at bounding box center [125, 61] width 7 height 7
select select "4"
select select "2025"
select select "5"
select select "2025"
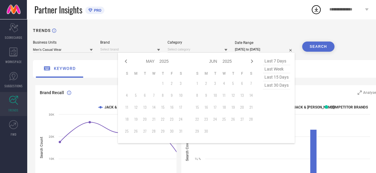
click at [127, 63] on icon at bounding box center [125, 61] width 7 height 7
select select "3"
select select "2025"
select select "4"
select select "2025"
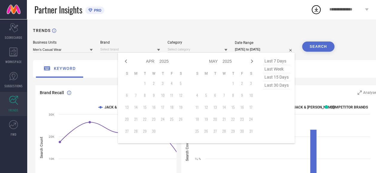
click at [127, 63] on icon at bounding box center [125, 61] width 7 height 7
select select "2"
click at [182, 83] on td "1" at bounding box center [180, 83] width 9 height 9
click at [253, 59] on icon at bounding box center [252, 61] width 7 height 7
click at [253, 60] on icon at bounding box center [252, 61] width 7 height 7
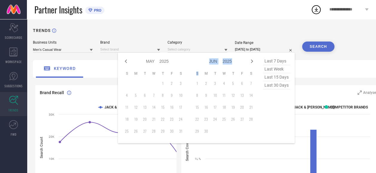
click at [253, 60] on icon at bounding box center [252, 61] width 7 height 7
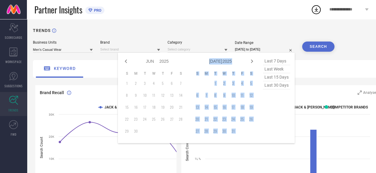
click at [253, 60] on icon at bounding box center [252, 61] width 7 height 7
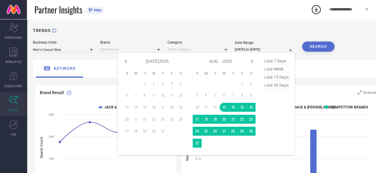
click at [269, 42] on div "Date Range" at bounding box center [265, 43] width 60 height 4
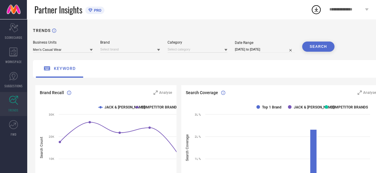
click at [254, 51] on input "13-08-2025 to 12-09-2025" at bounding box center [265, 49] width 60 height 6
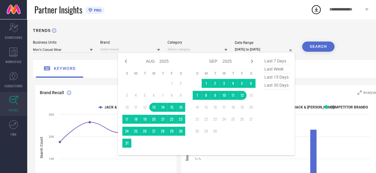
click at [277, 40] on div "TRENDS" at bounding box center [208, 34] width 350 height 12
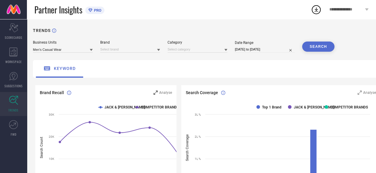
click at [162, 96] on div "Analyse" at bounding box center [163, 93] width 19 height 6
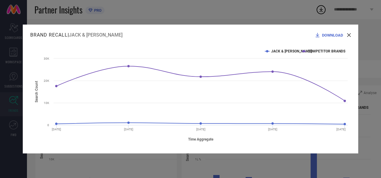
click at [350, 36] on icon at bounding box center [349, 35] width 4 height 4
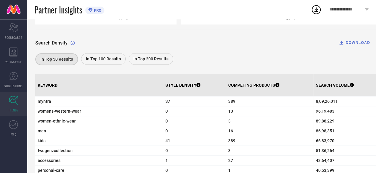
scroll to position [180, 0]
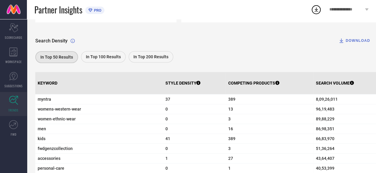
click at [150, 57] on span "In Top 200 Results" at bounding box center [151, 57] width 35 height 5
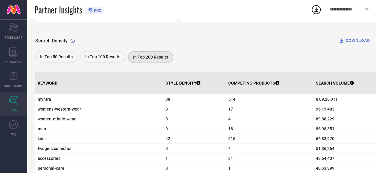
click at [357, 38] on button "DOWNLOAD" at bounding box center [354, 41] width 47 height 12
click at [317, 8] on icon at bounding box center [317, 9] width 4 height 4
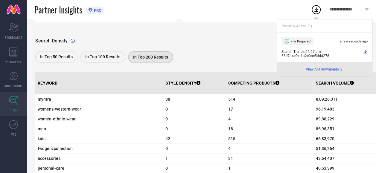
click at [313, 69] on span "View All 1 Downloads" at bounding box center [322, 69] width 33 height 5
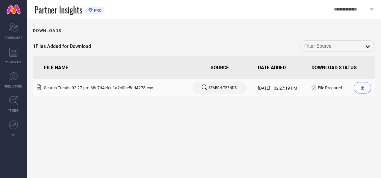
click at [358, 87] on div at bounding box center [362, 87] width 17 height 11
click at [14, 52] on icon at bounding box center [13, 52] width 8 height 9
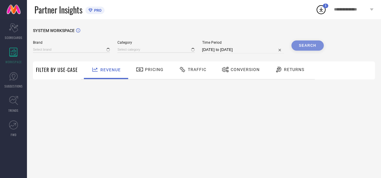
click at [199, 68] on span "Traffic" at bounding box center [197, 69] width 19 height 5
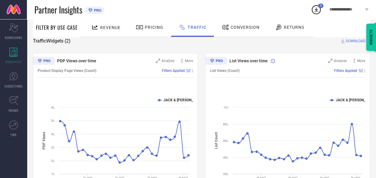
scroll to position [60, 0]
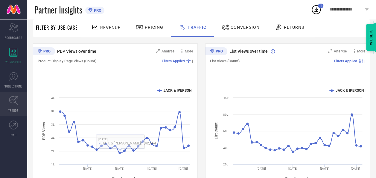
click at [19, 100] on link "TRENDS" at bounding box center [13, 104] width 27 height 24
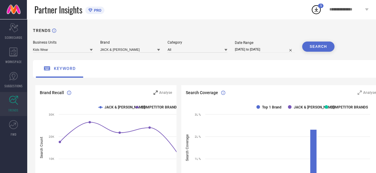
click at [158, 93] on div "Analyse" at bounding box center [163, 93] width 19 height 6
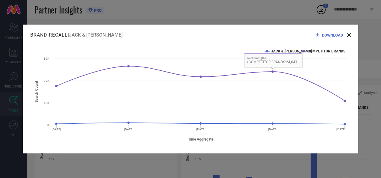
click at [352, 34] on div "Brand Recall | JACK & JONES DOWNLOAD Created with Highcharts 9.3.3 Time Aggrega…" at bounding box center [190, 89] width 335 height 129
click at [351, 34] on div "Brand Recall | JACK & JONES DOWNLOAD Created with Highcharts 9.3.3 Time Aggrega…" at bounding box center [190, 89] width 335 height 129
click at [348, 36] on icon at bounding box center [349, 35] width 4 height 4
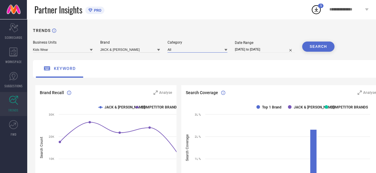
click at [186, 49] on input at bounding box center [198, 49] width 60 height 6
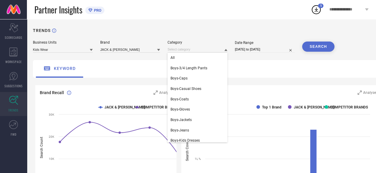
click at [192, 31] on div "TRENDS" at bounding box center [208, 34] width 350 height 12
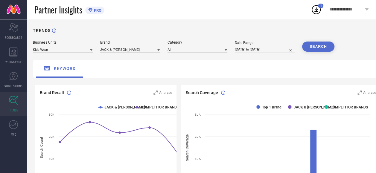
click at [91, 50] on icon at bounding box center [91, 50] width 3 height 2
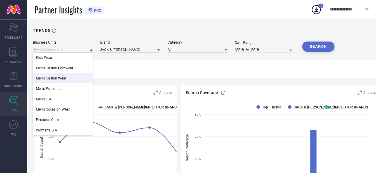
click at [82, 79] on div "Men's Casual Wear" at bounding box center [63, 78] width 60 height 10
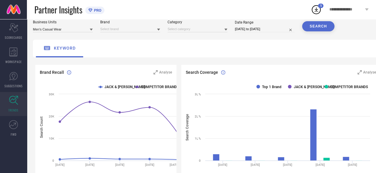
scroll to position [30, 0]
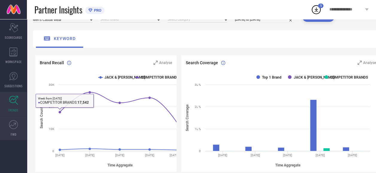
click at [11, 128] on icon at bounding box center [13, 124] width 9 height 9
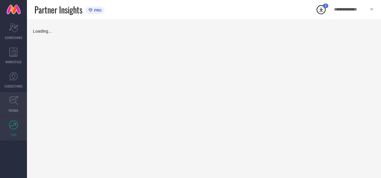
click at [13, 105] on icon at bounding box center [13, 100] width 9 height 9
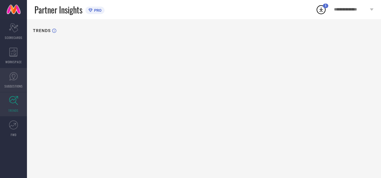
click at [13, 82] on link "SUGGESTIONS" at bounding box center [13, 80] width 27 height 24
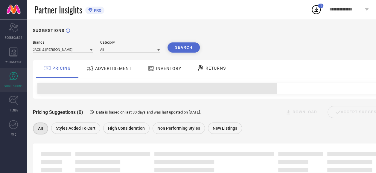
drag, startPoint x: 116, startPoint y: 68, endPoint x: 112, endPoint y: 79, distance: 12.0
click at [123, 70] on span "ADVERTISEMENT" at bounding box center [113, 68] width 37 height 5
click at [122, 69] on span "ADVERTISEMENT" at bounding box center [113, 68] width 37 height 5
click at [103, 69] on span "ADVERTISEMENT" at bounding box center [113, 68] width 37 height 5
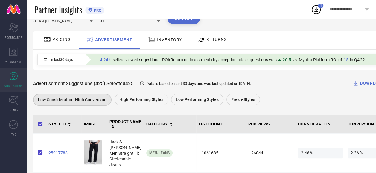
scroll to position [90, 0]
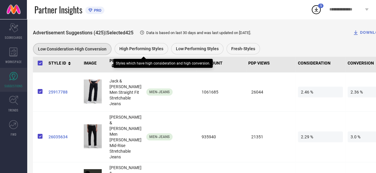
click at [139, 49] on span "High Performing Styles" at bounding box center [141, 48] width 44 height 5
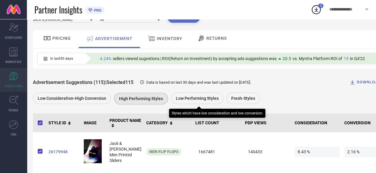
scroll to position [60, 0]
